Goal: Task Accomplishment & Management: Manage account settings

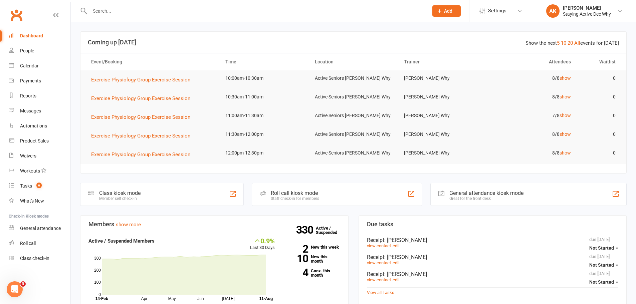
click at [118, 11] on input "text" at bounding box center [256, 10] width 336 height 9
click at [144, 12] on input "text" at bounding box center [256, 10] width 336 height 9
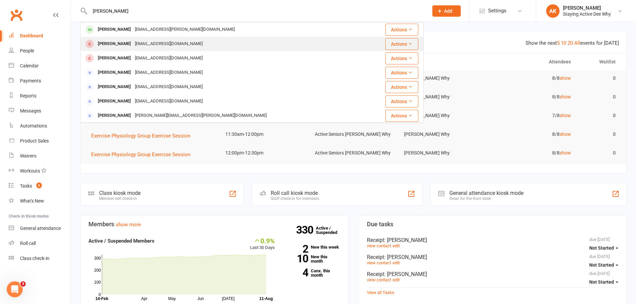
type input "[PERSON_NAME]"
click at [144, 41] on div "[EMAIL_ADDRESS][DOMAIN_NAME]" at bounding box center [169, 44] width 72 height 10
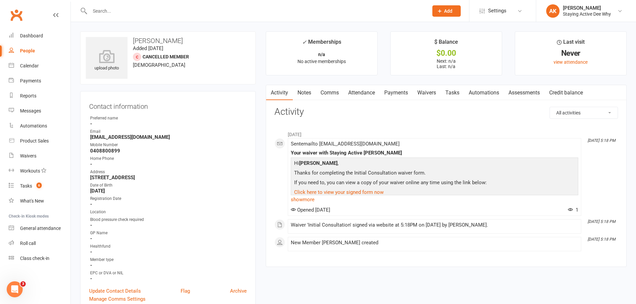
click at [521, 94] on link "Assessments" at bounding box center [524, 92] width 41 height 15
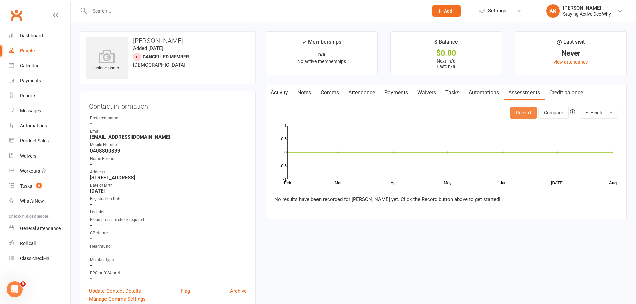
click at [515, 116] on button "Record" at bounding box center [524, 113] width 26 height 12
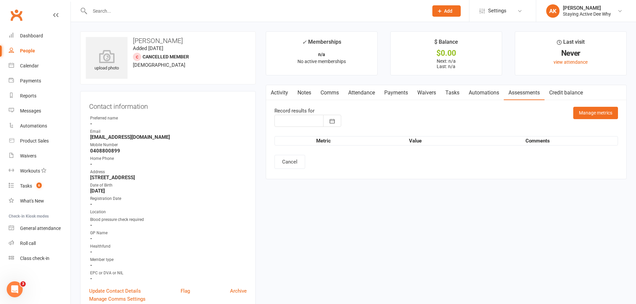
type input "[DATE]"
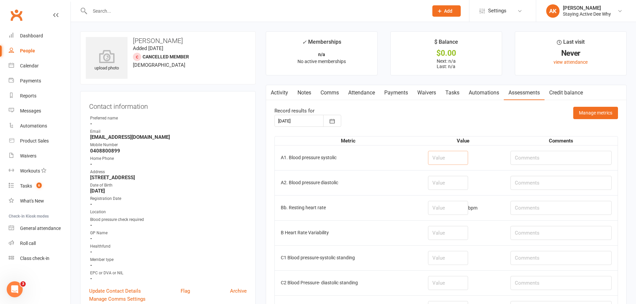
click at [446, 160] on input "number" at bounding box center [448, 158] width 40 height 14
type input "152"
type input "89"
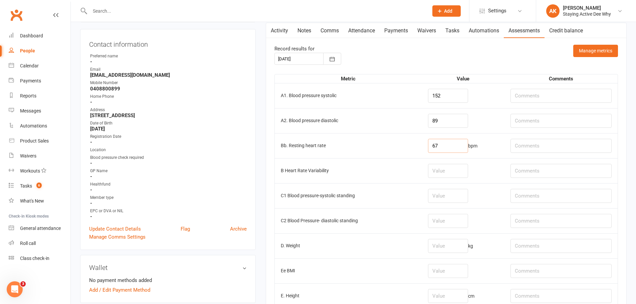
scroll to position [134, 0]
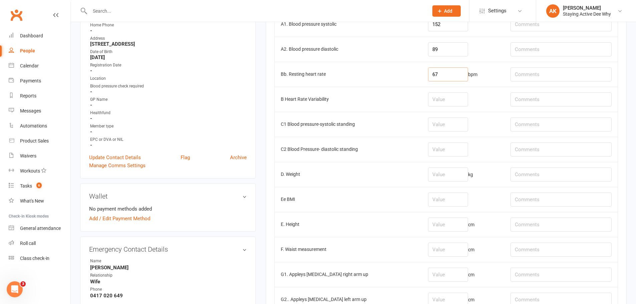
type input "67"
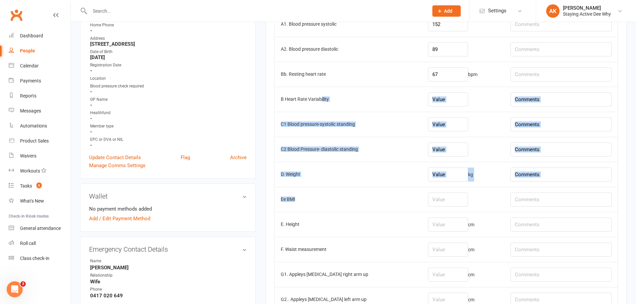
drag, startPoint x: 321, startPoint y: 112, endPoint x: 327, endPoint y: 196, distance: 85.0
click at [327, 196] on td "Ee BMI" at bounding box center [348, 199] width 147 height 25
click at [326, 156] on td "C2 Blood Pressure- diastolic standing" at bounding box center [348, 149] width 147 height 25
click at [325, 147] on td "C2 Blood Pressure- diastolic standing" at bounding box center [348, 149] width 147 height 25
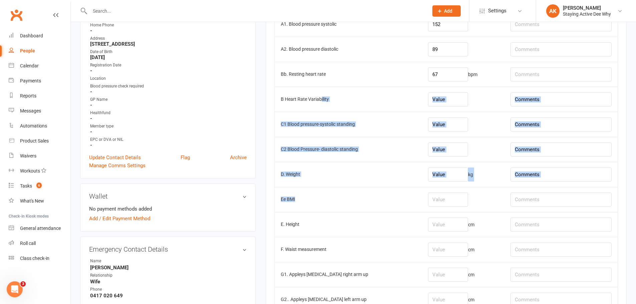
scroll to position [167, 0]
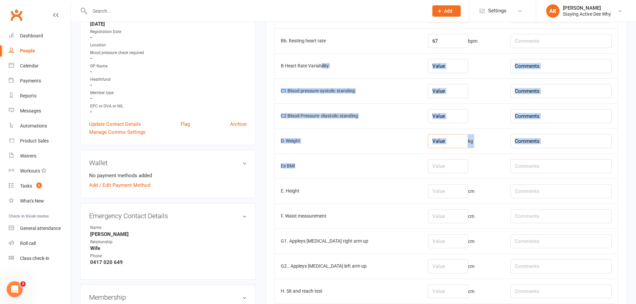
click at [457, 137] on input "number" at bounding box center [448, 141] width 40 height 14
click at [464, 145] on input "number" at bounding box center [448, 141] width 40 height 14
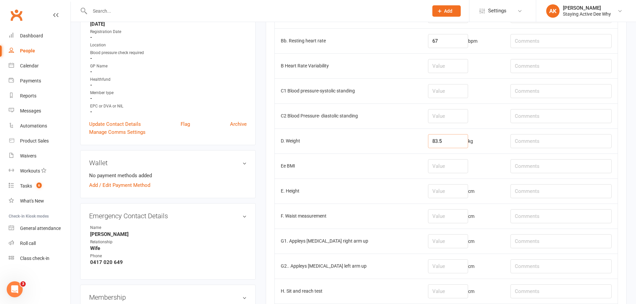
type input "83.5"
click at [340, 168] on td "Ee BMI" at bounding box center [348, 166] width 147 height 25
click at [446, 215] on input "number" at bounding box center [448, 216] width 40 height 14
type input "174.5"
drag, startPoint x: 455, startPoint y: 218, endPoint x: 389, endPoint y: 225, distance: 66.2
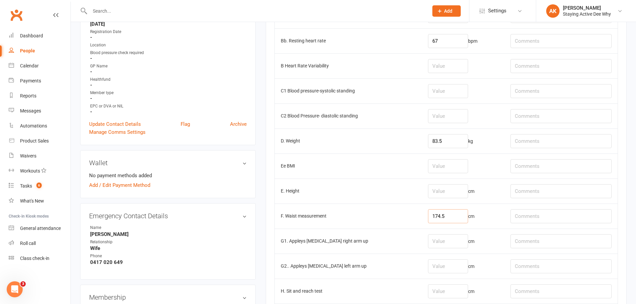
click at [389, 225] on tr "F. Waist measurement 174.5 cm" at bounding box center [446, 216] width 343 height 25
click at [452, 196] on input "number" at bounding box center [448, 191] width 40 height 14
paste input "174.5"
type input "174.9"
click at [450, 207] on td "cm" at bounding box center [463, 216] width 83 height 25
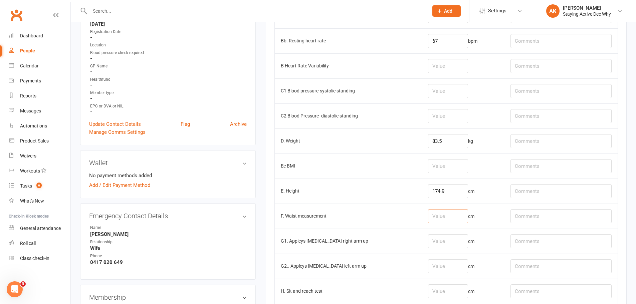
click at [449, 213] on input "number" at bounding box center [448, 216] width 40 height 14
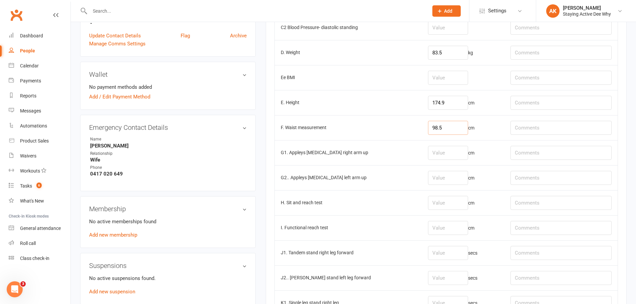
scroll to position [267, 0]
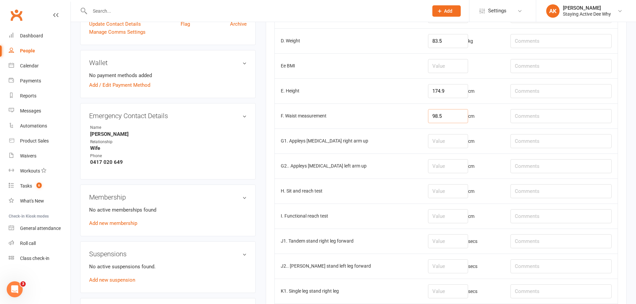
type input "98.5"
click at [547, 191] on input "text" at bounding box center [561, 191] width 101 height 14
type input "R: -29, L: -24"
click at [459, 191] on input "number" at bounding box center [448, 191] width 40 height 14
type input "-25"
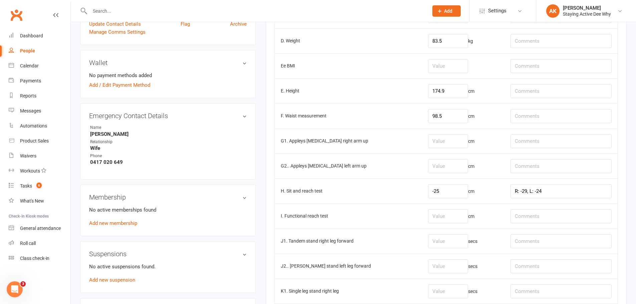
click at [327, 193] on td "H. Sit and reach test" at bounding box center [348, 191] width 147 height 25
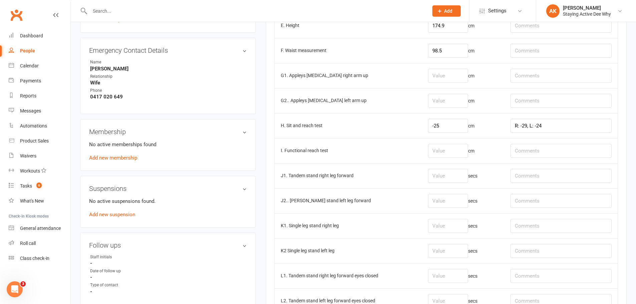
scroll to position [334, 0]
click at [359, 177] on td "J1. Tandem stand right leg forward" at bounding box center [348, 174] width 147 height 25
click at [440, 80] on input "number" at bounding box center [448, 74] width 40 height 14
type input "-7"
click at [439, 98] on input "number" at bounding box center [448, 100] width 40 height 14
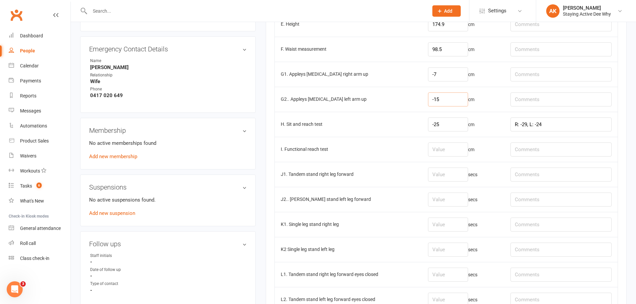
type input "-15"
click at [369, 102] on td "G2.. Appleys [MEDICAL_DATA] left arm up" at bounding box center [348, 99] width 147 height 25
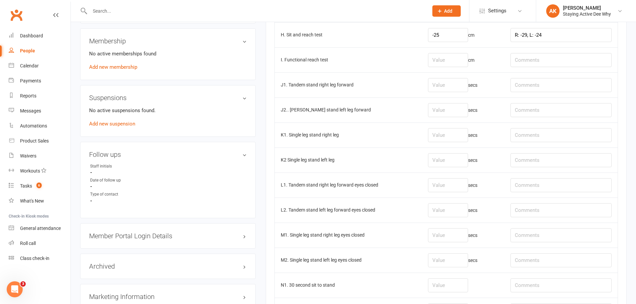
scroll to position [434, 0]
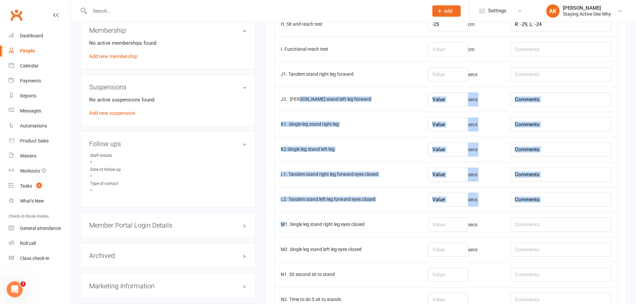
drag, startPoint x: 300, startPoint y: 111, endPoint x: 283, endPoint y: 234, distance: 123.7
click at [283, 234] on tbody "A1. Blood pressure systolic 152 A2. Blood pressure diastolic 89 Bb. Resting hea…" at bounding box center [446, 174] width 343 height 927
drag, startPoint x: 283, startPoint y: 234, endPoint x: 286, endPoint y: 236, distance: 3.7
click at [283, 234] on td "M1. Single leg stand right leg eyes closed" at bounding box center [348, 224] width 147 height 25
click at [363, 120] on td "K1. Single leg stand right leg" at bounding box center [348, 124] width 147 height 25
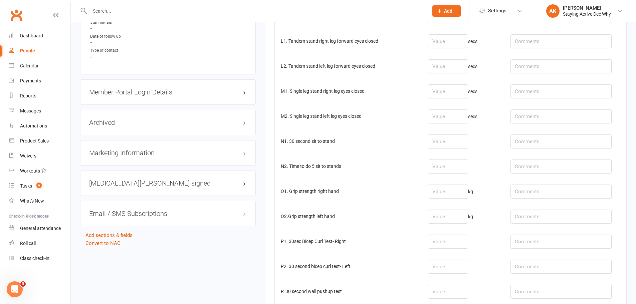
scroll to position [568, 0]
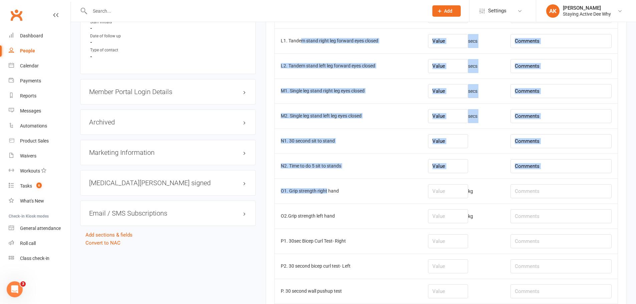
drag, startPoint x: 300, startPoint y: 50, endPoint x: 327, endPoint y: 183, distance: 135.7
click at [327, 183] on tbody "A1. Blood pressure systolic 152 A2. Blood pressure diastolic 89 Bb. Resting hea…" at bounding box center [446, 40] width 343 height 927
click at [327, 183] on td "O1. Grip strength right hand" at bounding box center [348, 191] width 147 height 25
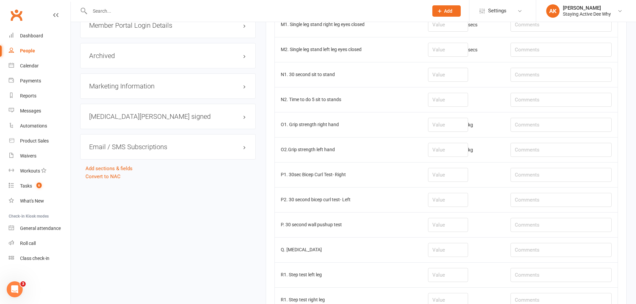
scroll to position [635, 0]
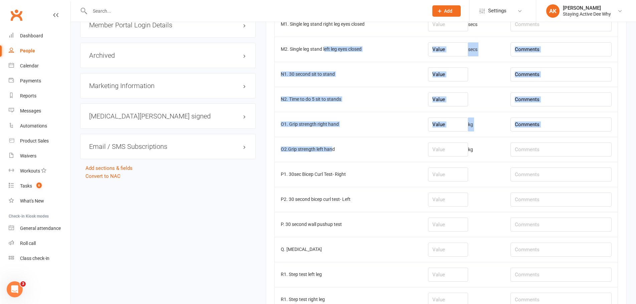
drag, startPoint x: 326, startPoint y: 59, endPoint x: 331, endPoint y: 144, distance: 85.0
click at [331, 144] on td "O2.Grip strength left hand" at bounding box center [348, 149] width 147 height 25
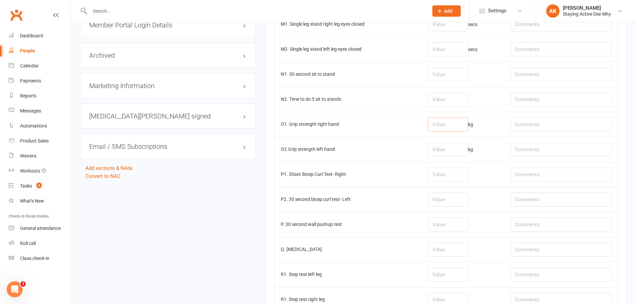
click at [443, 120] on input "number" at bounding box center [448, 125] width 40 height 14
type input "32.3"
click at [442, 150] on input "number" at bounding box center [448, 150] width 40 height 14
click at [444, 146] on input "number" at bounding box center [448, 150] width 40 height 14
type input "31.4"
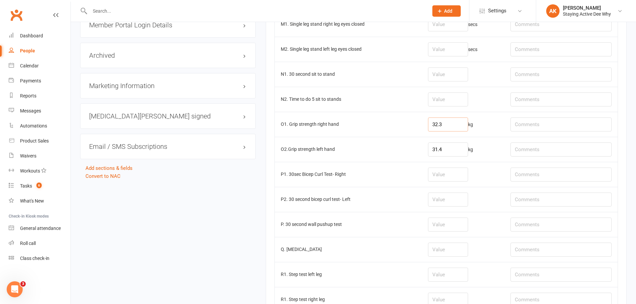
drag, startPoint x: 458, startPoint y: 127, endPoint x: 413, endPoint y: 115, distance: 46.5
click at [413, 115] on tr "O1. Grip strength right hand 32.3 kg" at bounding box center [446, 124] width 343 height 25
type input "34.4"
click at [453, 146] on input "31.4" at bounding box center [448, 150] width 40 height 14
type input "31.9"
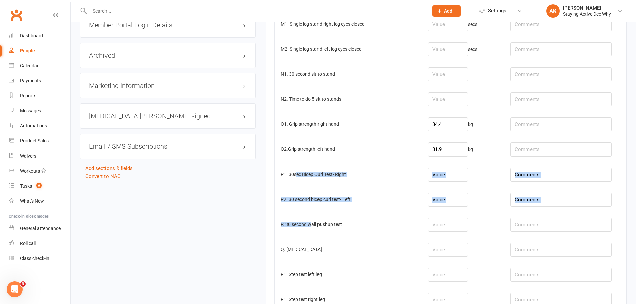
drag, startPoint x: 296, startPoint y: 176, endPoint x: 310, endPoint y: 235, distance: 60.1
click at [310, 235] on td "P. 30 second wall pushup test" at bounding box center [348, 224] width 147 height 25
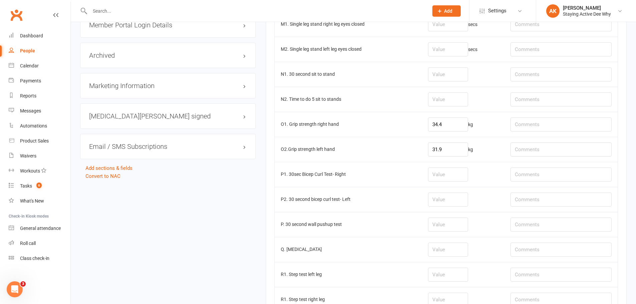
scroll to position [601, 0]
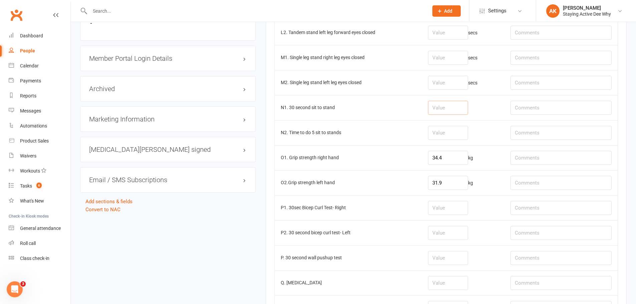
click at [448, 103] on input "number" at bounding box center [448, 108] width 40 height 14
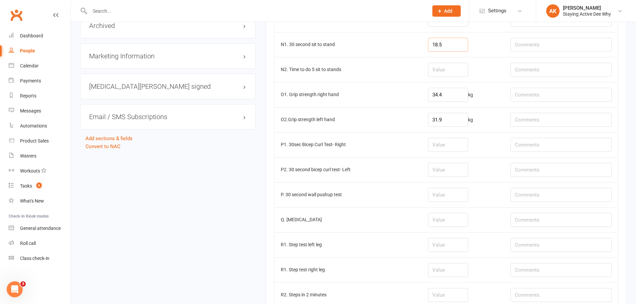
scroll to position [668, 0]
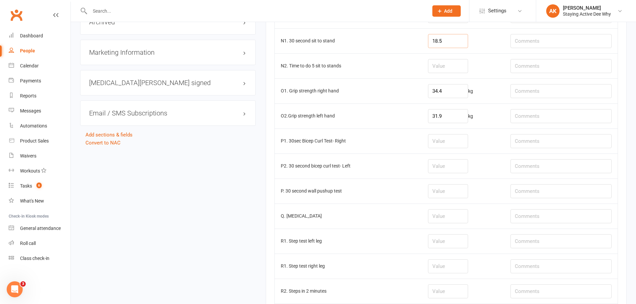
type input "18.5"
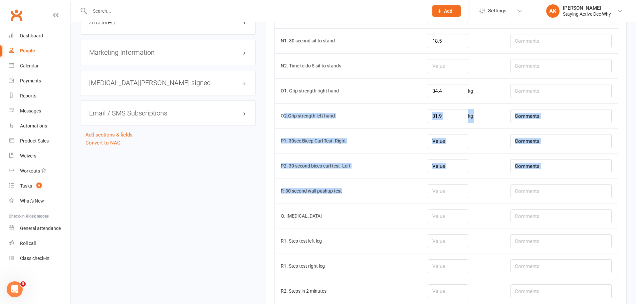
drag, startPoint x: 285, startPoint y: 108, endPoint x: 351, endPoint y: 195, distance: 109.4
click at [351, 195] on td "P. 30 second wall pushup test" at bounding box center [348, 191] width 147 height 25
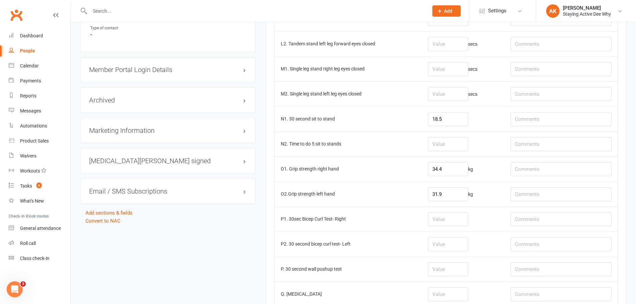
scroll to position [568, 0]
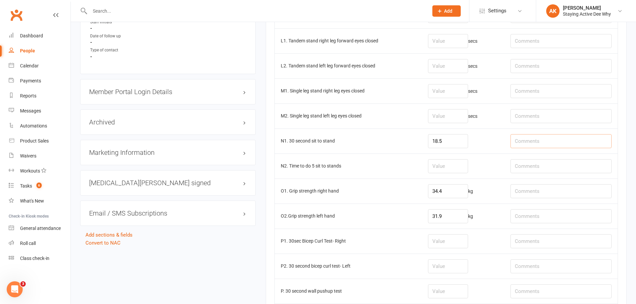
click at [535, 138] on input "text" at bounding box center [561, 141] width 101 height 14
type input "RPE 5/10"
click at [402, 119] on td "M2. Single leg stand left leg eyes closed" at bounding box center [348, 116] width 147 height 25
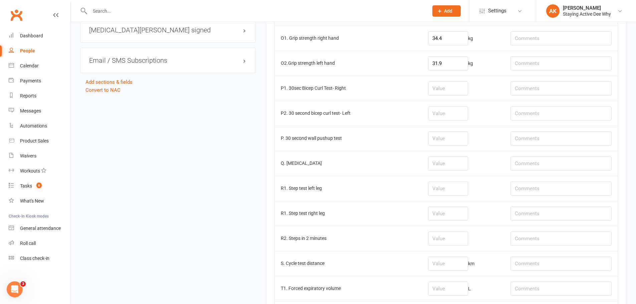
scroll to position [735, 0]
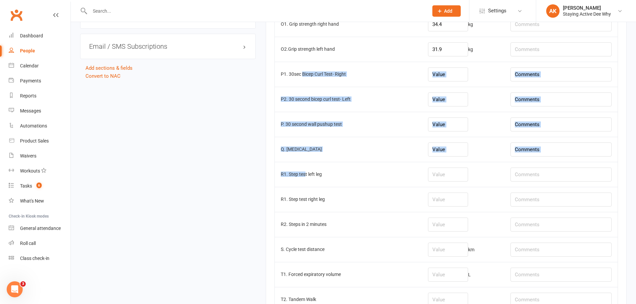
drag, startPoint x: 303, startPoint y: 87, endPoint x: 305, endPoint y: 170, distance: 83.9
click at [305, 170] on td "R1. Step test left leg" at bounding box center [348, 174] width 147 height 25
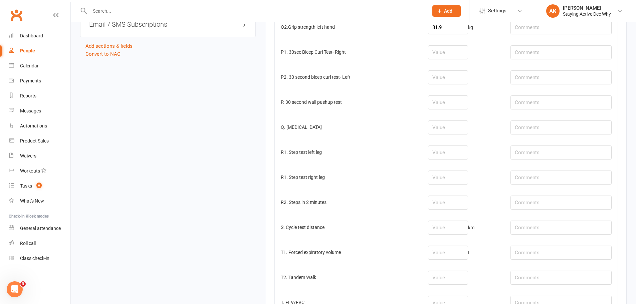
scroll to position [768, 0]
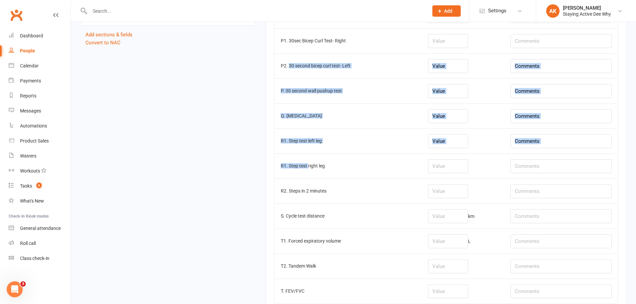
drag, startPoint x: 289, startPoint y: 64, endPoint x: 309, endPoint y: 161, distance: 98.7
click at [309, 161] on td "R1. Step test right leg" at bounding box center [348, 166] width 147 height 25
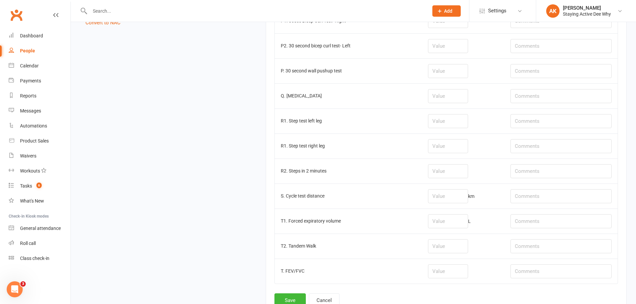
scroll to position [802, 0]
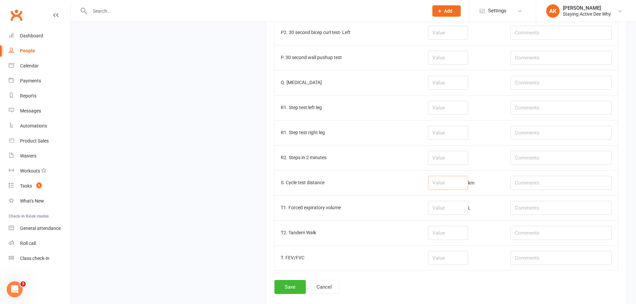
click at [451, 183] on input "number" at bounding box center [448, 183] width 40 height 14
type input "0.64"
type input "RPE 5/10"
click at [280, 285] on button "Save" at bounding box center [290, 287] width 31 height 14
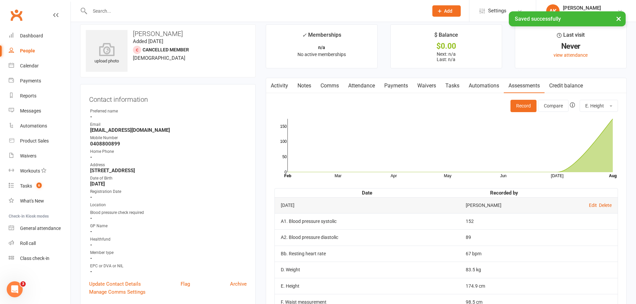
scroll to position [0, 0]
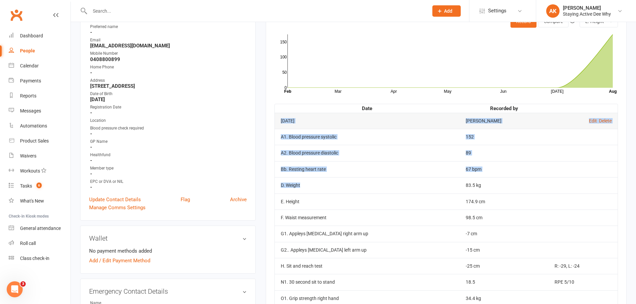
drag, startPoint x: 278, startPoint y: 147, endPoint x: 385, endPoint y: 180, distance: 111.9
click at [385, 180] on tbody "[DATE] [PERSON_NAME] Edit Delete A1. Blood pressure systolic 152 A2. Blood pres…" at bounding box center [446, 226] width 343 height 226
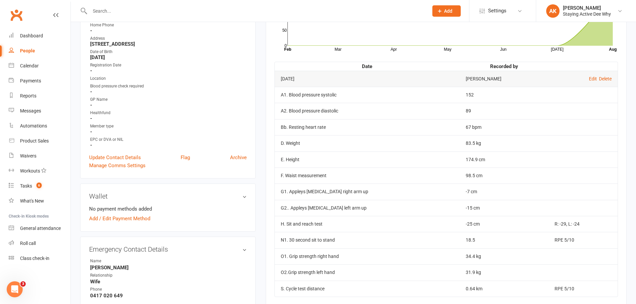
click at [415, 169] on td "F. Waist measurement" at bounding box center [367, 176] width 185 height 16
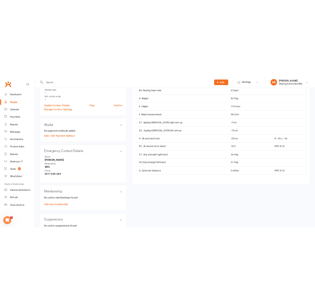
scroll to position [234, 0]
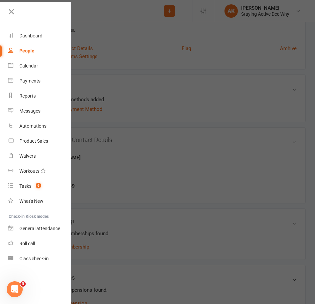
click at [183, 129] on div at bounding box center [157, 152] width 315 height 304
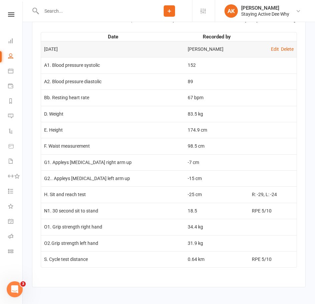
scroll to position [929, 0]
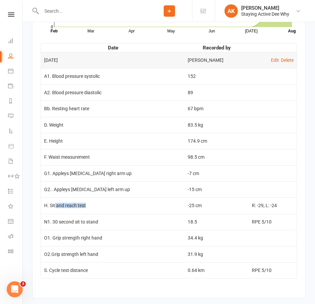
drag, startPoint x: 55, startPoint y: 210, endPoint x: 163, endPoint y: 210, distance: 108.2
click at [163, 210] on td "H. Sit and reach test" at bounding box center [113, 205] width 144 height 16
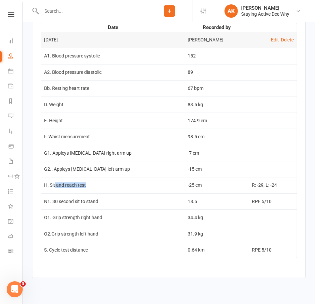
scroll to position [962, 0]
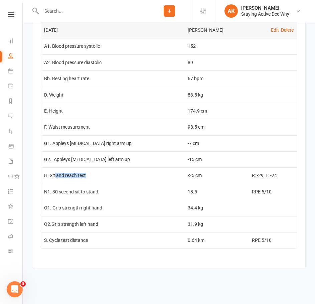
click at [93, 179] on td "H. Sit and reach test" at bounding box center [113, 175] width 144 height 16
drag, startPoint x: 59, startPoint y: 175, endPoint x: 196, endPoint y: 172, distance: 136.3
click at [196, 172] on tr "H. Sit and reach test -25 cm R: -29, L: -24" at bounding box center [169, 175] width 256 height 16
click at [57, 208] on td "O1. Grip strength right hand" at bounding box center [113, 208] width 144 height 16
drag, startPoint x: 179, startPoint y: 192, endPoint x: 199, endPoint y: 192, distance: 20.4
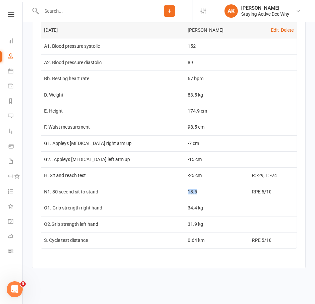
click at [199, 192] on tr "N1. 30 second sit to stand 18.5 RPE 5/10" at bounding box center [169, 192] width 256 height 16
click at [74, 194] on td "N1. 30 second sit to stand" at bounding box center [113, 192] width 144 height 16
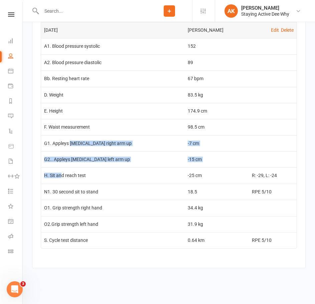
drag, startPoint x: 61, startPoint y: 174, endPoint x: 70, endPoint y: 146, distance: 29.1
click at [70, 146] on tbody "[DATE] [PERSON_NAME] Edit Delete A1. Blood pressure systolic 152 A2. Blood pres…" at bounding box center [169, 135] width 256 height 226
click at [70, 146] on td "G1. Appleys [MEDICAL_DATA] right arm up" at bounding box center [113, 143] width 144 height 16
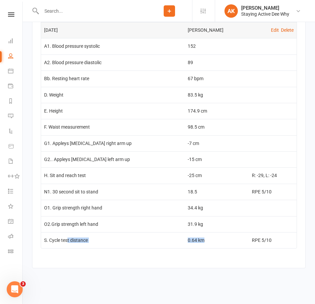
drag, startPoint x: 69, startPoint y: 241, endPoint x: 201, endPoint y: 242, distance: 132.3
click at [201, 242] on tr "S. Cycle test distance 0.64 km RPE 5/10" at bounding box center [169, 240] width 256 height 16
click at [201, 242] on td "0.64 km" at bounding box center [217, 240] width 64 height 16
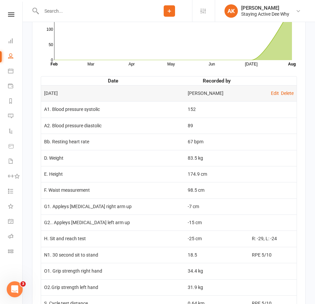
scroll to position [895, 0]
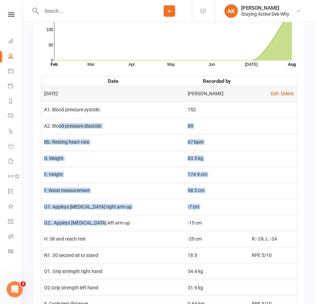
drag, startPoint x: 59, startPoint y: 131, endPoint x: 97, endPoint y: 233, distance: 108.9
click at [97, 233] on tbody "[DATE] [PERSON_NAME] Edit Delete A1. Blood pressure systolic 152 A2. Blood pres…" at bounding box center [169, 199] width 256 height 226
click at [97, 231] on td "G2.. Appleys [MEDICAL_DATA] left arm up" at bounding box center [113, 223] width 144 height 16
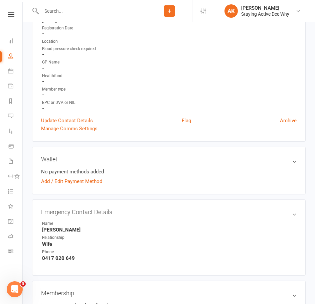
scroll to position [0, 0]
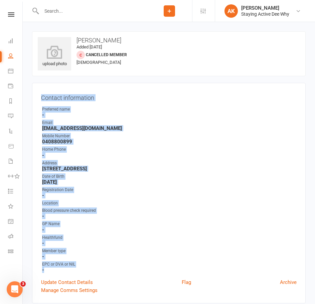
drag, startPoint x: 31, startPoint y: 97, endPoint x: 113, endPoint y: 269, distance: 189.9
click at [113, 269] on strong "-" at bounding box center [169, 270] width 255 height 6
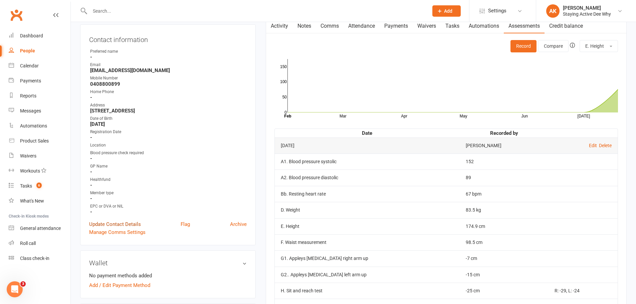
click at [115, 225] on link "Update Contact Details" at bounding box center [115, 224] width 52 height 8
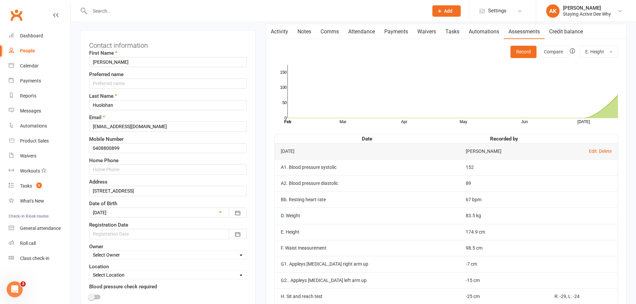
scroll to position [98, 0]
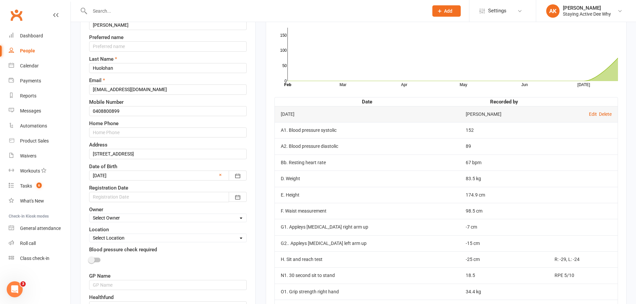
click at [134, 191] on div "Registration Date [DATE] Sun Mon Tue Wed Thu Fri Sat 31 27 28 29 30 31 01 02 32…" at bounding box center [168, 193] width 158 height 18
click at [131, 194] on div at bounding box center [168, 197] width 158 height 10
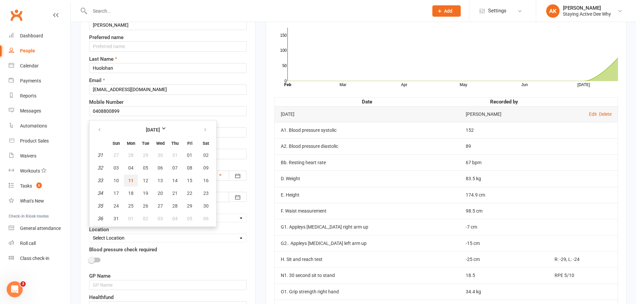
click at [129, 178] on span "11" at bounding box center [130, 180] width 5 height 5
type input "[DATE]"
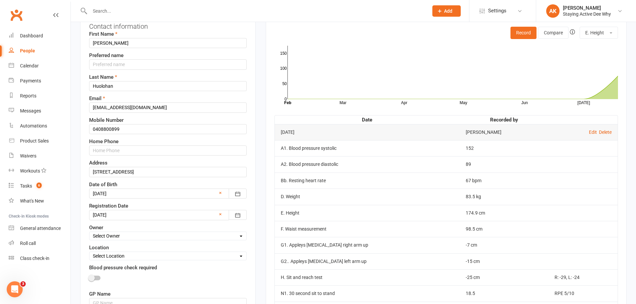
scroll to position [234, 0]
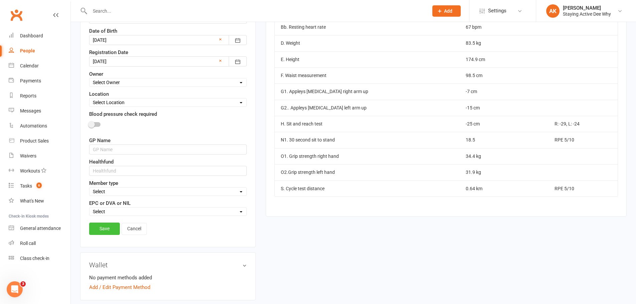
click at [96, 230] on link "Save" at bounding box center [104, 229] width 31 height 12
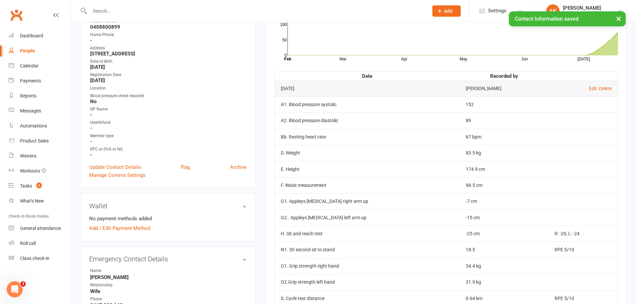
scroll to position [0, 0]
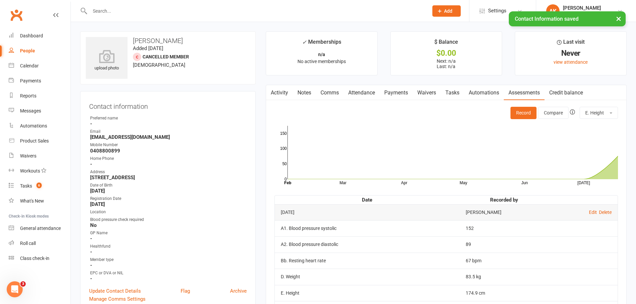
click at [117, 8] on input "text" at bounding box center [256, 10] width 336 height 9
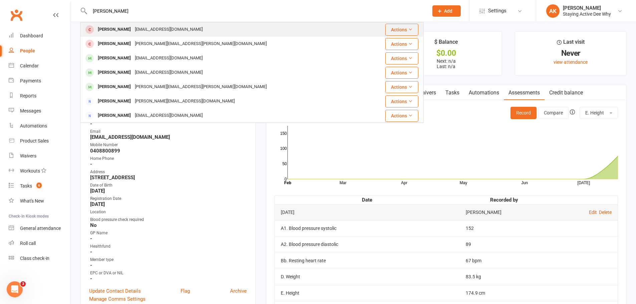
type input "[PERSON_NAME]"
click at [127, 25] on div "[PERSON_NAME]" at bounding box center [114, 30] width 37 height 10
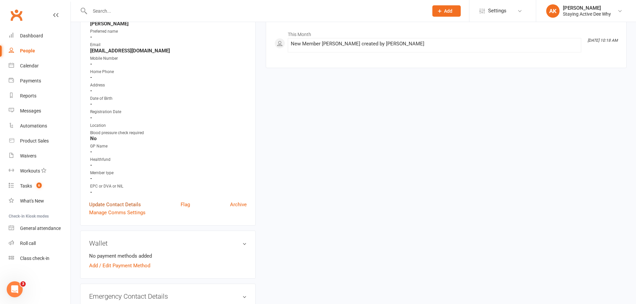
click at [104, 203] on link "Update Contact Details" at bounding box center [115, 205] width 52 height 8
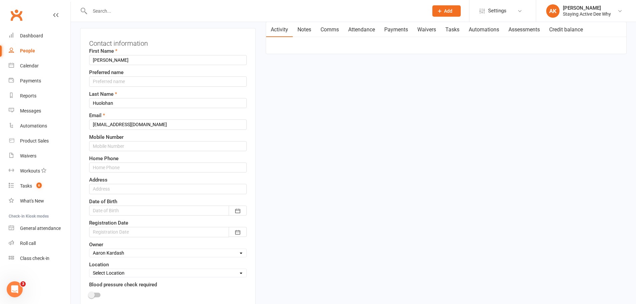
scroll to position [98, 0]
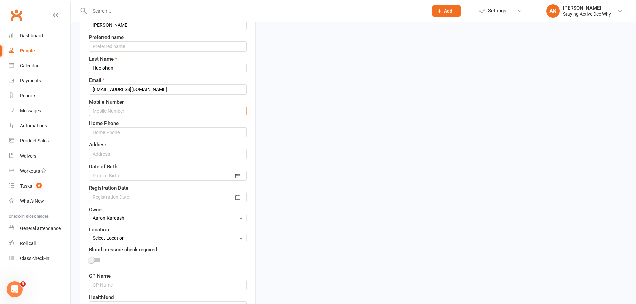
click at [124, 110] on input "text" at bounding box center [168, 111] width 158 height 10
type input "0417020649"
click at [118, 173] on div at bounding box center [168, 176] width 158 height 10
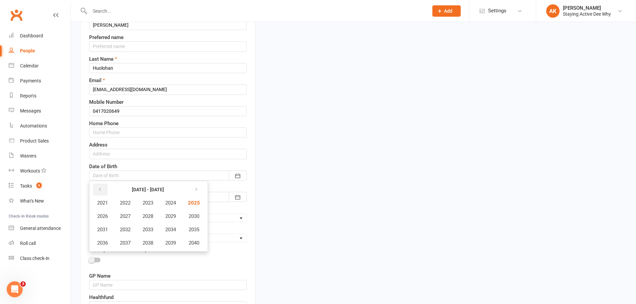
click at [96, 186] on button "button" at bounding box center [100, 190] width 14 height 12
click at [129, 244] on span "1957" at bounding box center [125, 243] width 11 height 6
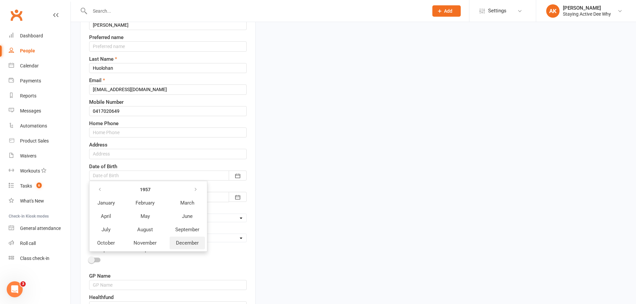
click at [186, 241] on span "December" at bounding box center [187, 243] width 23 height 6
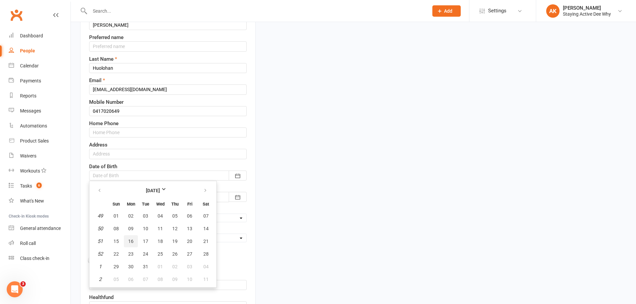
click at [125, 242] on button "16" at bounding box center [131, 242] width 14 height 12
type input "[DATE]"
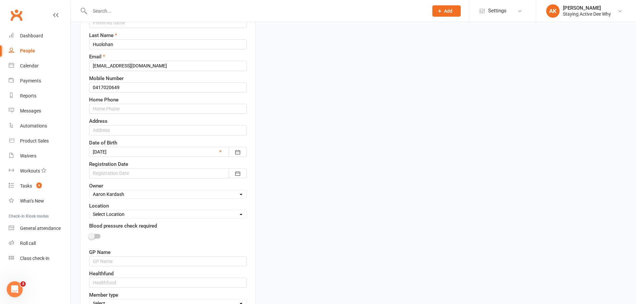
scroll to position [198, 0]
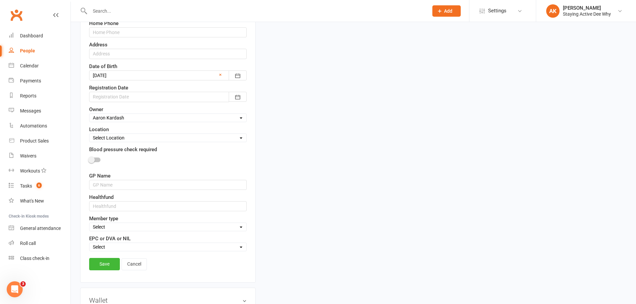
click at [130, 93] on div at bounding box center [168, 97] width 158 height 10
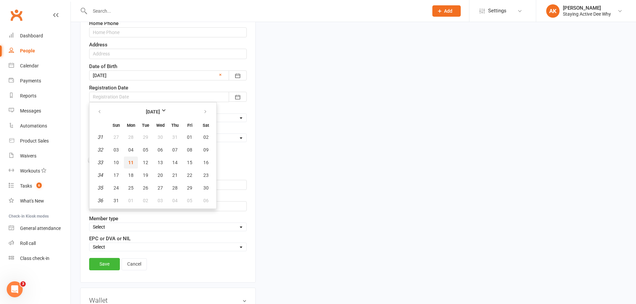
click at [130, 162] on span "11" at bounding box center [130, 162] width 5 height 5
type input "[DATE]"
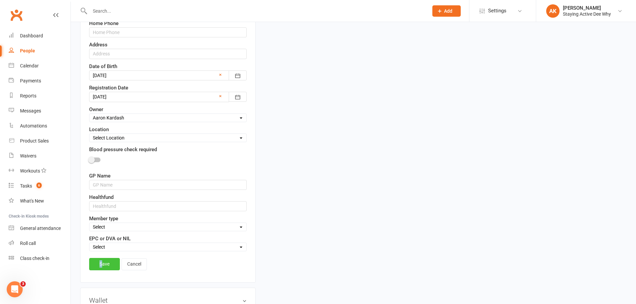
click at [101, 264] on link "Save" at bounding box center [104, 264] width 31 height 12
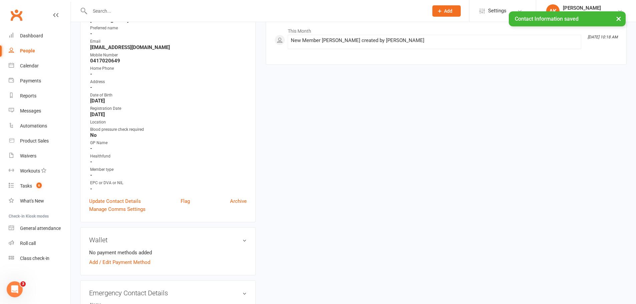
scroll to position [0, 0]
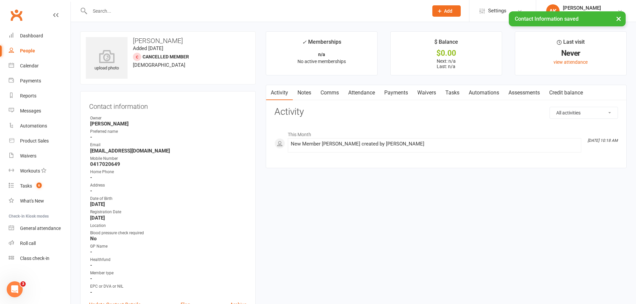
click at [510, 97] on link "Assessments" at bounding box center [524, 92] width 41 height 15
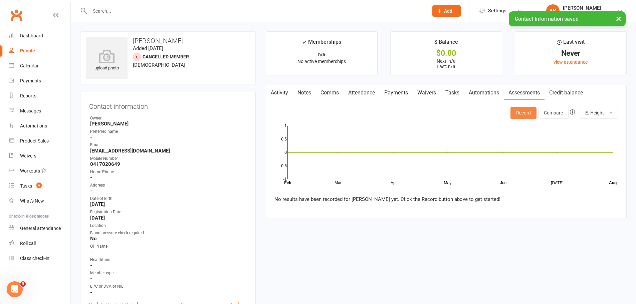
click at [526, 113] on button "Record" at bounding box center [524, 113] width 26 height 12
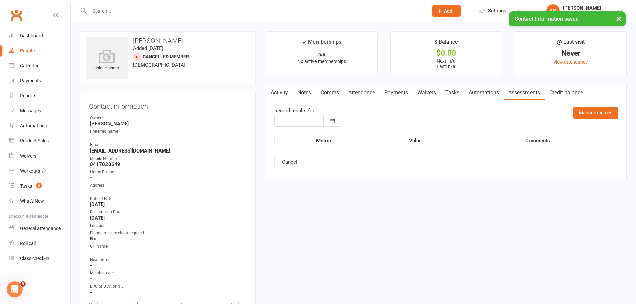
type input "[DATE]"
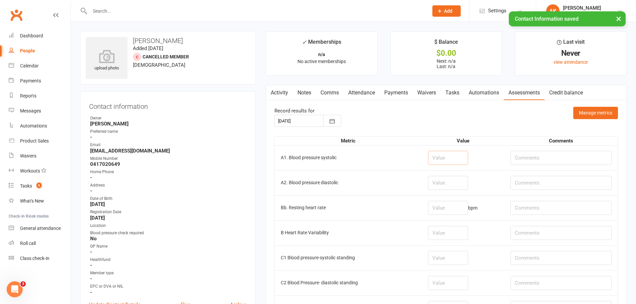
click at [463, 154] on input "number" at bounding box center [448, 158] width 40 height 14
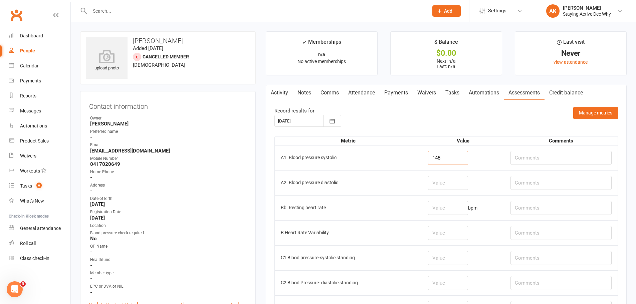
type input "148"
type input "91"
type input "80"
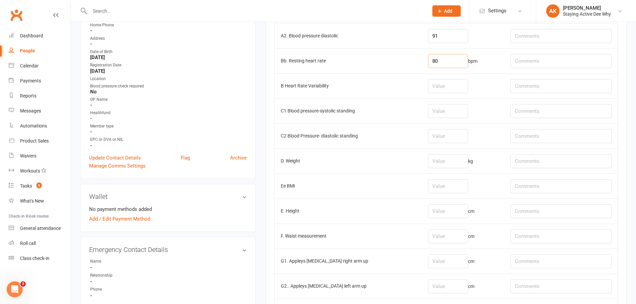
scroll to position [167, 0]
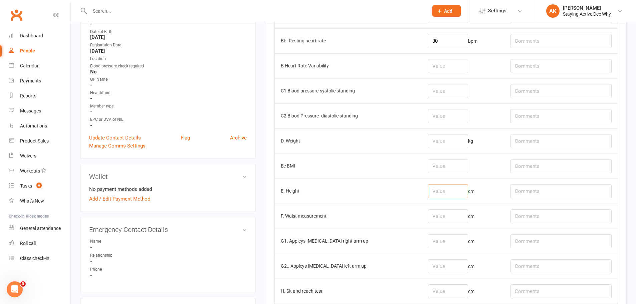
click at [455, 196] on input "number" at bounding box center [448, 191] width 40 height 14
click at [459, 142] on input "number" at bounding box center [448, 141] width 40 height 14
type input "86"
click at [289, 172] on td "Ee BMI" at bounding box center [348, 166] width 147 height 25
click at [447, 198] on input "number" at bounding box center [448, 191] width 40 height 14
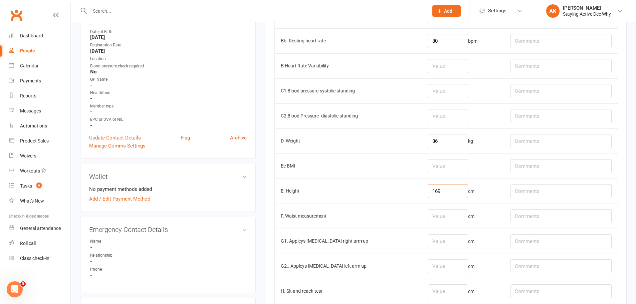
type input "169"
drag, startPoint x: 540, startPoint y: 182, endPoint x: 538, endPoint y: 186, distance: 3.9
click at [539, 185] on td at bounding box center [561, 191] width 113 height 25
click at [535, 190] on input "text" at bounding box center [561, 191] width 101 height 14
type input "shoes on"
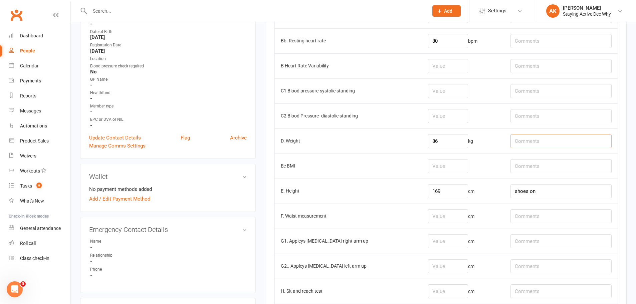
drag, startPoint x: 534, startPoint y: 144, endPoint x: 539, endPoint y: 143, distance: 5.7
click at [536, 144] on input "text" at bounding box center [561, 141] width 101 height 14
type input "shoes on"
click at [413, 163] on td "Ee BMI" at bounding box center [348, 166] width 147 height 25
click at [447, 224] on td "cm" at bounding box center [463, 216] width 83 height 25
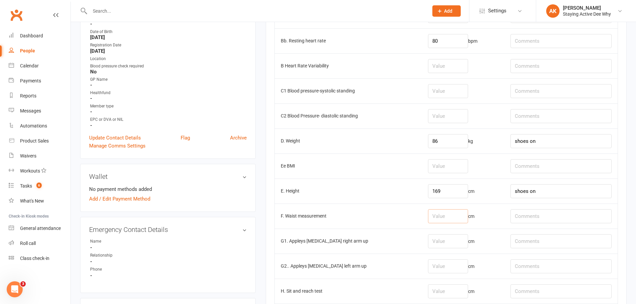
click at [447, 219] on input "number" at bounding box center [448, 216] width 40 height 14
type input "103"
click at [402, 225] on td "F. Waist measurement" at bounding box center [348, 216] width 147 height 25
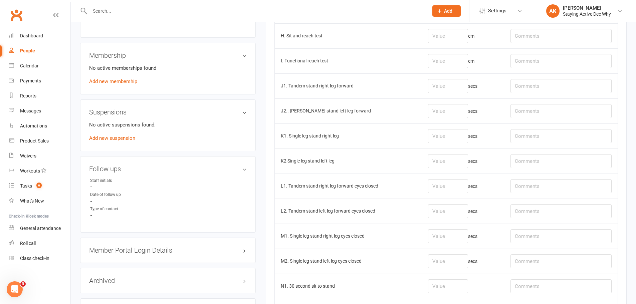
scroll to position [434, 0]
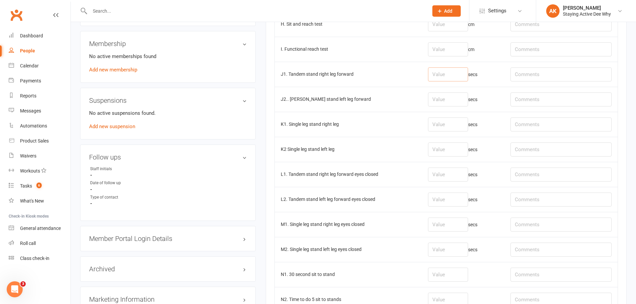
click at [448, 68] on input "number" at bounding box center [448, 74] width 40 height 14
type input "30"
click at [445, 98] on input "number" at bounding box center [448, 100] width 40 height 14
type input "30"
click at [439, 153] on input "number" at bounding box center [448, 150] width 40 height 14
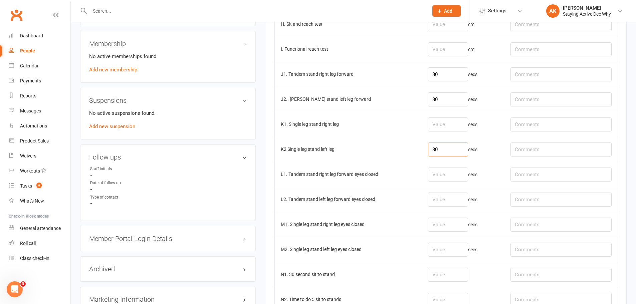
type input "30"
drag, startPoint x: 446, startPoint y: 121, endPoint x: 451, endPoint y: 113, distance: 8.9
click at [448, 118] on input "number" at bounding box center [448, 125] width 40 height 14
type input "30"
click at [300, 182] on td "L1. Tandem stand right leg forward eyes closed" at bounding box center [348, 174] width 147 height 25
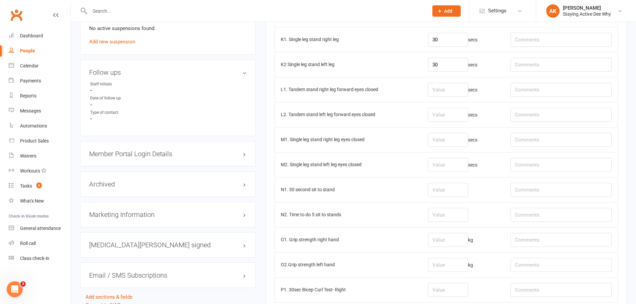
scroll to position [534, 0]
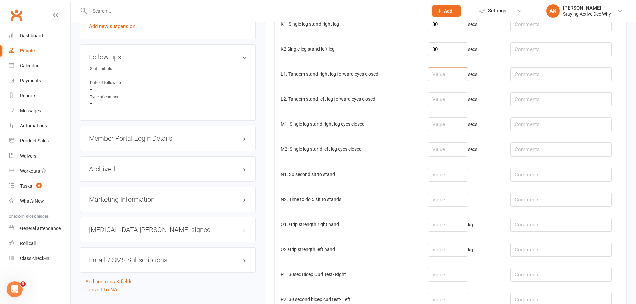
click at [448, 75] on input "number" at bounding box center [448, 74] width 40 height 14
type input "30"
click at [454, 105] on input "number" at bounding box center [448, 100] width 40 height 14
type input "17.31"
click at [399, 122] on td "M1. Single leg stand right leg eyes closed" at bounding box center [348, 124] width 147 height 25
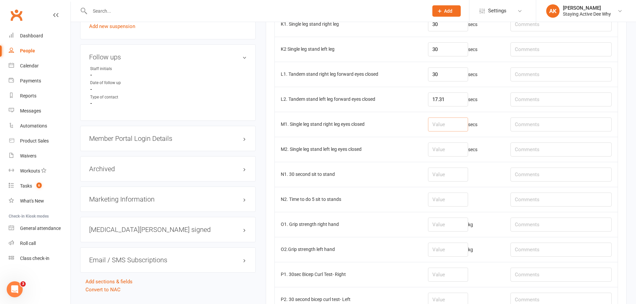
click at [460, 125] on input "number" at bounding box center [448, 125] width 40 height 14
click at [458, 146] on input "number" at bounding box center [448, 150] width 40 height 14
type input "3"
click at [450, 126] on input "number" at bounding box center [448, 125] width 40 height 14
type input "4.78"
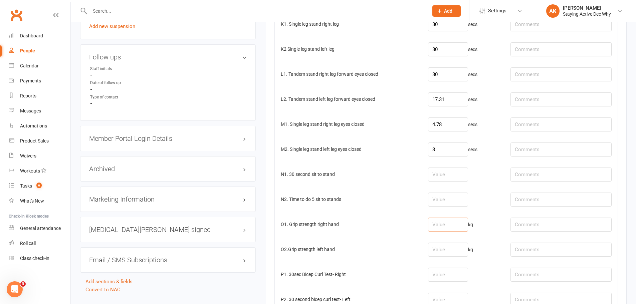
click at [461, 221] on input "number" at bounding box center [448, 225] width 40 height 14
type input "20.7"
click at [451, 253] on input "number" at bounding box center [448, 250] width 40 height 14
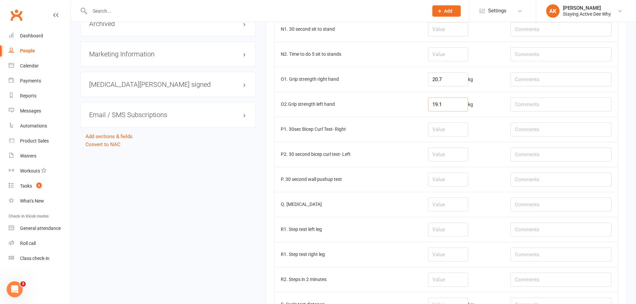
scroll to position [668, 0]
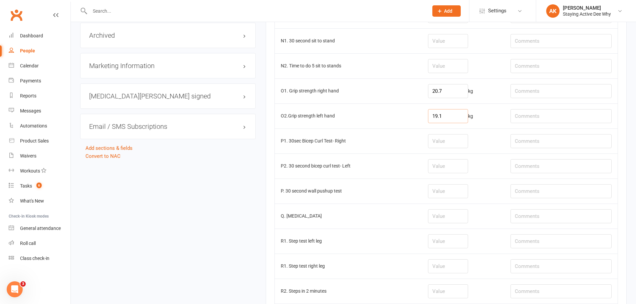
type input "19.1"
drag, startPoint x: 320, startPoint y: 105, endPoint x: 326, endPoint y: 115, distance: 10.9
click at [326, 115] on td "O2.Grip strength left hand" at bounding box center [348, 116] width 147 height 25
drag, startPoint x: 453, startPoint y: 51, endPoint x: 453, endPoint y: 45, distance: 6.3
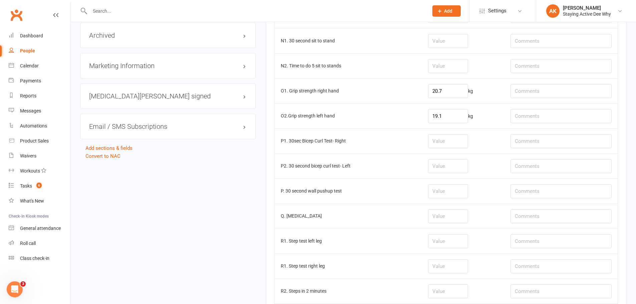
click at [453, 47] on td at bounding box center [463, 40] width 83 height 25
click at [456, 33] on td at bounding box center [463, 40] width 83 height 25
click at [454, 36] on input "number" at bounding box center [448, 41] width 40 height 14
type input "12"
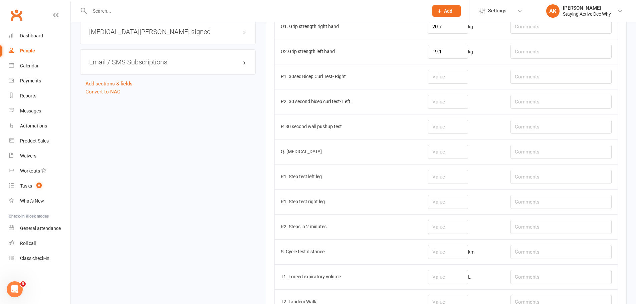
scroll to position [744, 0]
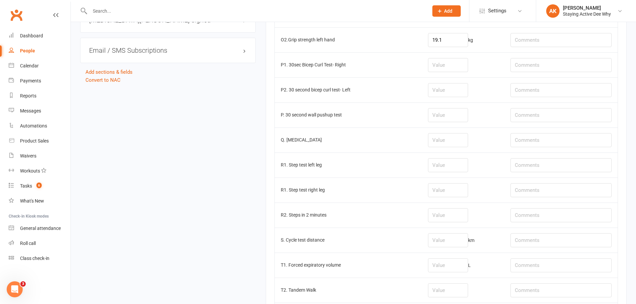
type input "RPE 4/10"
drag, startPoint x: 317, startPoint y: 83, endPoint x: 328, endPoint y: 118, distance: 37.3
click at [328, 118] on td "P. 30 second wall pushup test" at bounding box center [348, 115] width 147 height 25
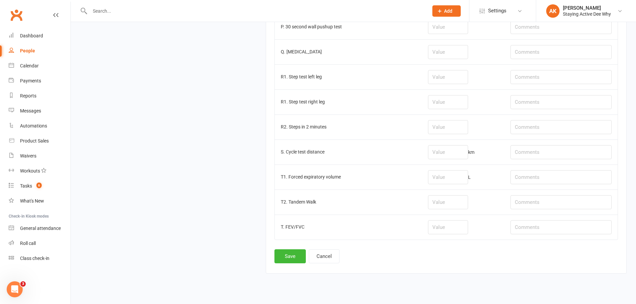
scroll to position [844, 0]
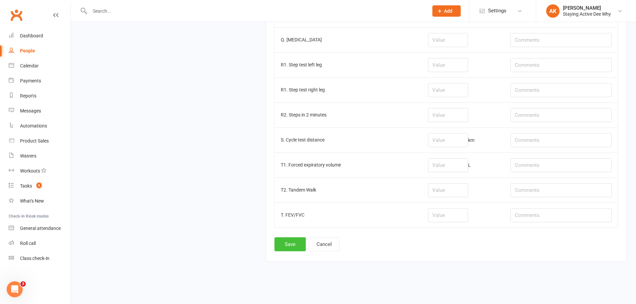
click at [294, 244] on button "Save" at bounding box center [290, 245] width 31 height 14
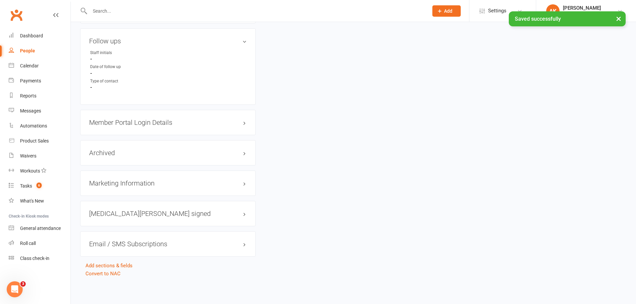
scroll to position [0, 0]
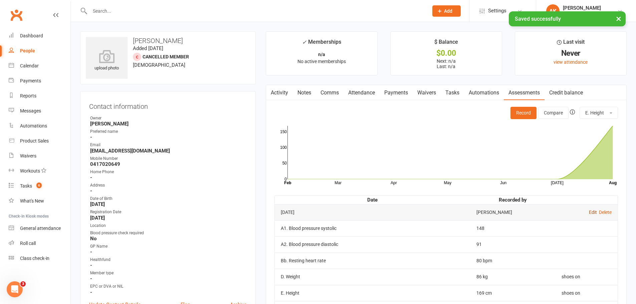
click at [592, 214] on link "Edit" at bounding box center [593, 212] width 8 height 5
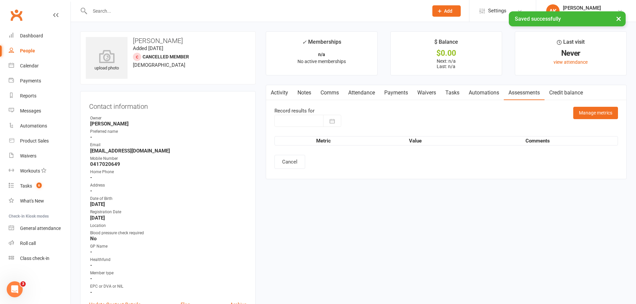
type input "[DATE]"
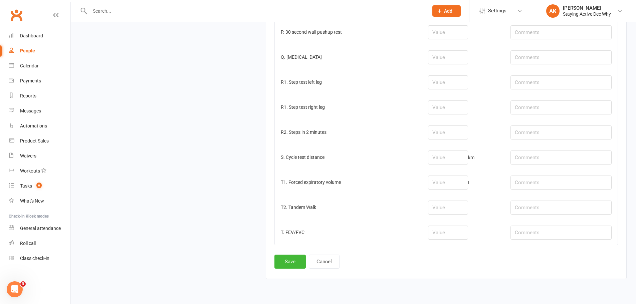
scroll to position [844, 0]
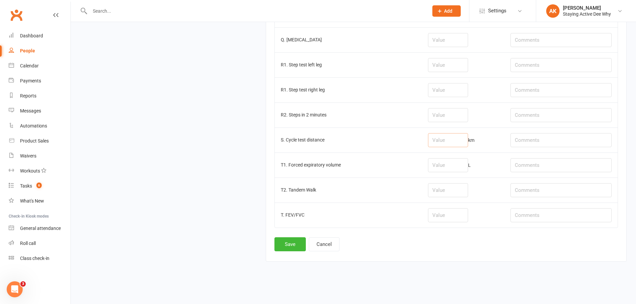
click at [443, 139] on input "number" at bounding box center [448, 140] width 40 height 14
type input "0.54"
click at [560, 138] on input "text" at bounding box center [561, 140] width 101 height 14
type input "RPE 6/10"
click at [287, 241] on button "Save" at bounding box center [290, 245] width 31 height 14
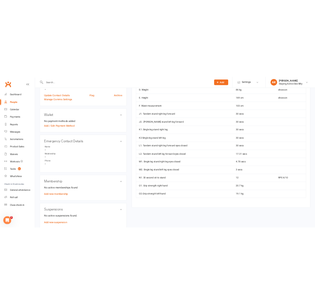
scroll to position [267, 0]
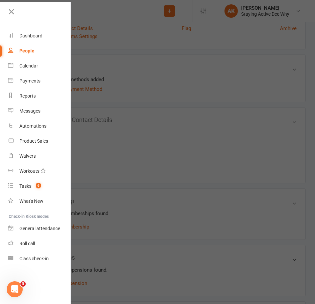
click at [143, 147] on div at bounding box center [157, 152] width 315 height 304
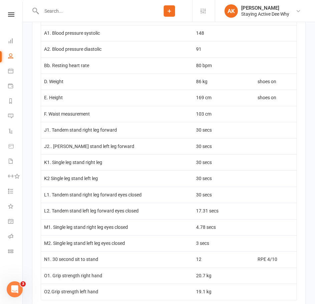
scroll to position [1002, 0]
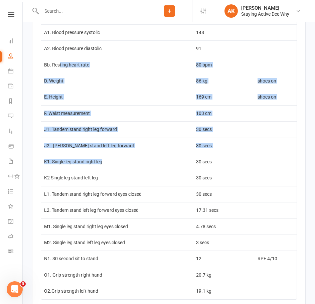
drag, startPoint x: 59, startPoint y: 69, endPoint x: 107, endPoint y: 169, distance: 110.0
click at [107, 169] on tbody "[DATE] [PERSON_NAME] Edit Delete S. Cycle test distance 0.54 km RPE 6/10 A1. Bl…" at bounding box center [169, 145] width 256 height 307
click at [107, 169] on td "K1. Single leg stand right leg" at bounding box center [117, 162] width 152 height 16
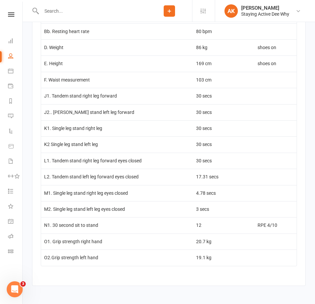
scroll to position [1057, 0]
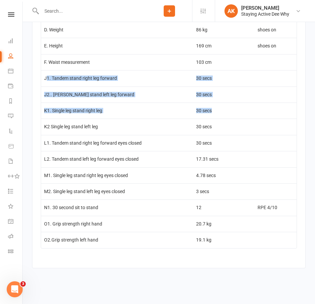
drag, startPoint x: 45, startPoint y: 78, endPoint x: 236, endPoint y: 114, distance: 194.1
click at [236, 114] on tbody "[DATE] [PERSON_NAME] Edit Delete S. Cycle test distance 0.54 km RPE 6/10 A1. Bl…" at bounding box center [169, 94] width 256 height 307
click at [236, 114] on td "30 secs" at bounding box center [223, 111] width 61 height 16
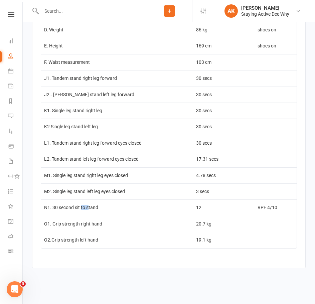
drag, startPoint x: 84, startPoint y: 202, endPoint x: 90, endPoint y: 206, distance: 6.9
click at [90, 206] on td "N1. 30 second sit to stand" at bounding box center [117, 207] width 152 height 16
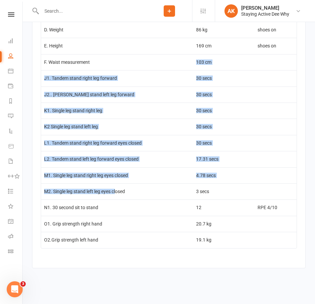
drag, startPoint x: 123, startPoint y: 63, endPoint x: 118, endPoint y: 190, distance: 127.1
click at [118, 190] on tbody "[DATE] [PERSON_NAME] Edit Delete S. Cycle test distance 0.54 km RPE 6/10 A1. Bl…" at bounding box center [169, 94] width 256 height 307
click at [118, 190] on td "M2. Single leg stand left leg eyes closed" at bounding box center [117, 191] width 152 height 16
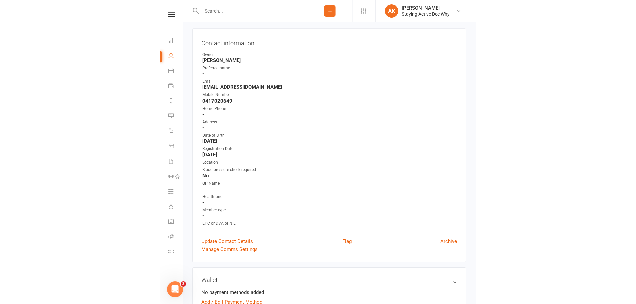
scroll to position [0, 0]
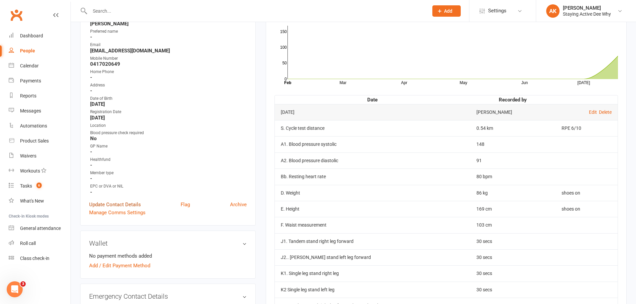
click at [115, 204] on link "Update Contact Details" at bounding box center [115, 205] width 52 height 8
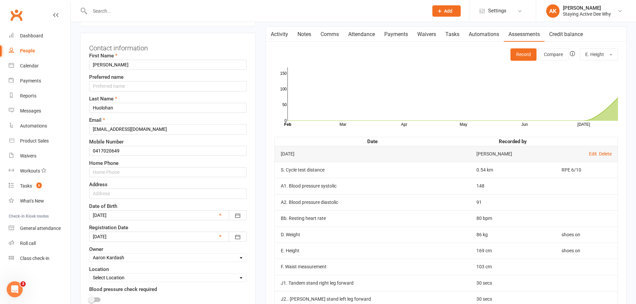
scroll to position [132, 0]
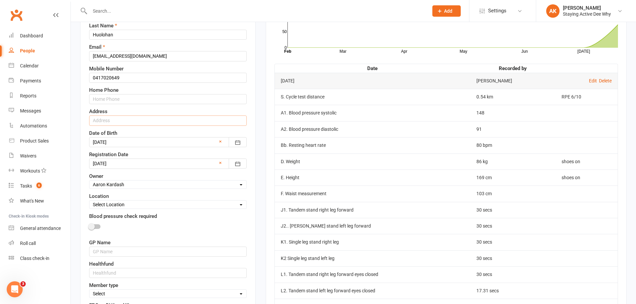
click at [131, 125] on input "text" at bounding box center [168, 121] width 158 height 10
click at [263, 71] on main "✓ Memberships n/a No active memberships $ Balance $0.00 Next: n/a Last: n/a Las…" at bounding box center [446, 153] width 371 height 507
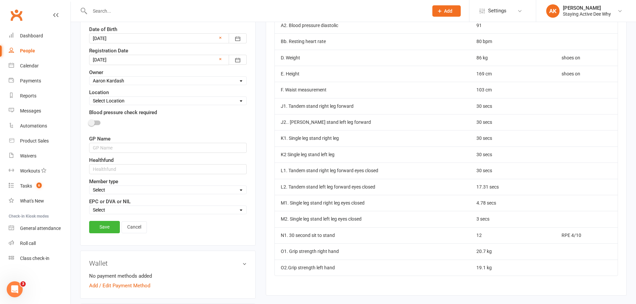
scroll to position [265, 0]
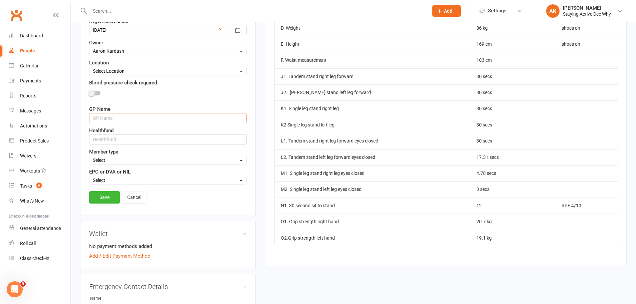
click at [127, 119] on input "text" at bounding box center [168, 118] width 158 height 10
click at [111, 142] on input "text" at bounding box center [168, 140] width 158 height 10
type input "NIB"
click at [123, 162] on select "Select In centre supervised group exercise sessions Home exercise program 1-1's…" at bounding box center [168, 160] width 157 height 7
select select "In centre supervised group exercise sessions"
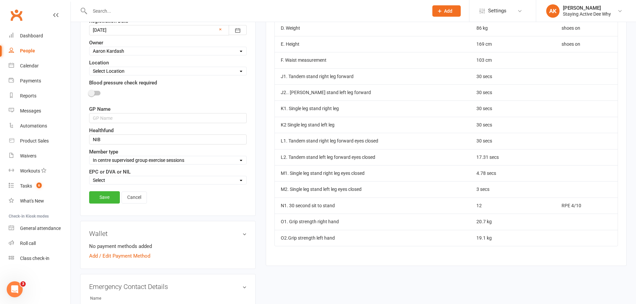
click at [90, 157] on select "Select In centre supervised group exercise sessions Home exercise program 1-1's…" at bounding box center [168, 160] width 157 height 7
click at [143, 118] on input "text" at bounding box center [168, 118] width 158 height 10
click at [143, 118] on input "Dr [PERSON_NAME] Family Practice" at bounding box center [168, 118] width 158 height 10
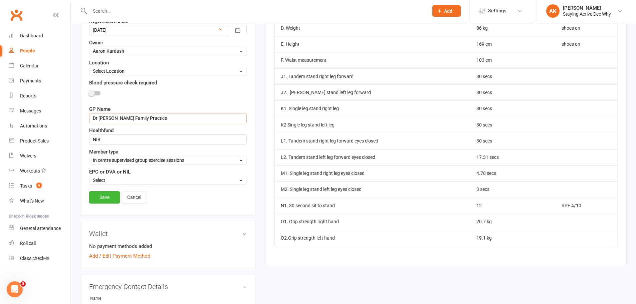
type input "Dr [PERSON_NAME] Family Practice"
click at [103, 200] on link "Save" at bounding box center [104, 197] width 31 height 12
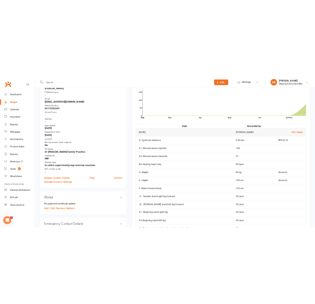
scroll to position [0, 0]
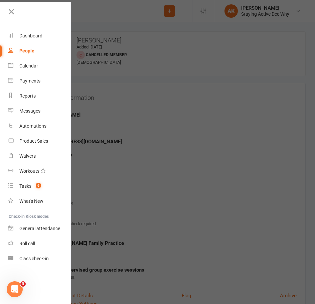
click at [159, 86] on div at bounding box center [157, 152] width 315 height 304
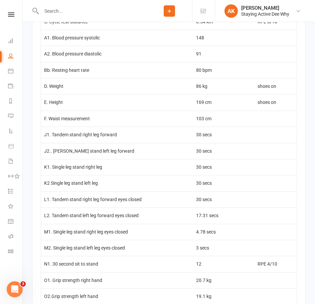
scroll to position [1002, 0]
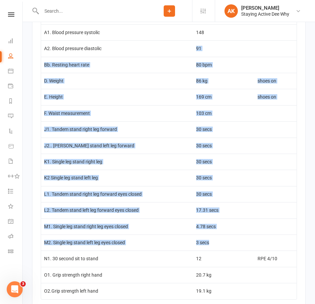
drag, startPoint x: 159, startPoint y: 54, endPoint x: 216, endPoint y: 240, distance: 194.4
click at [216, 240] on tbody "[DATE] [PERSON_NAME] Edit Delete S. Cycle test distance 0.54 km RPE 6/10 A1. Bl…" at bounding box center [169, 145] width 256 height 307
click at [216, 240] on td "3 secs" at bounding box center [223, 243] width 61 height 16
